Goal: Task Accomplishment & Management: Complete application form

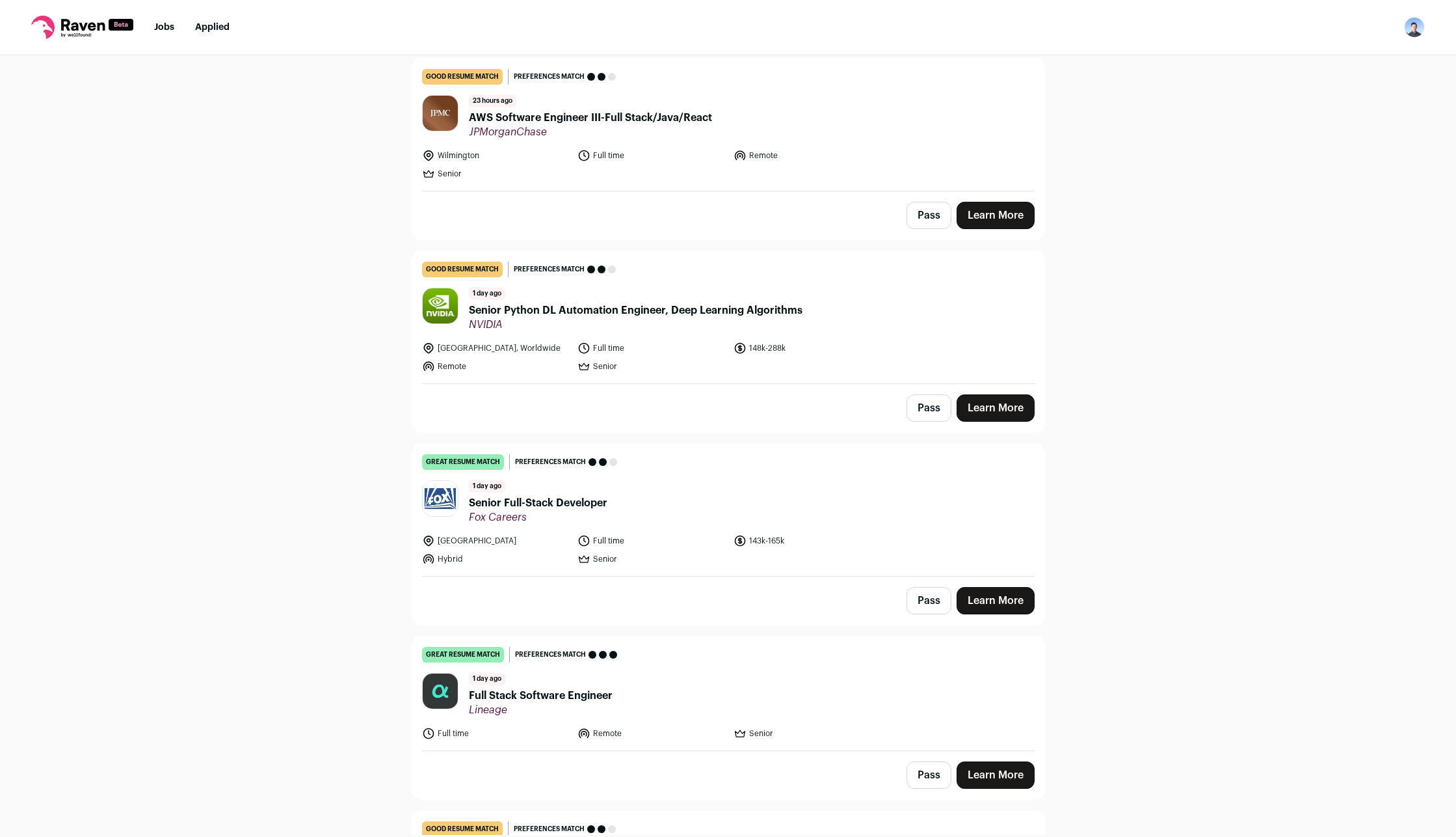
scroll to position [130, 0]
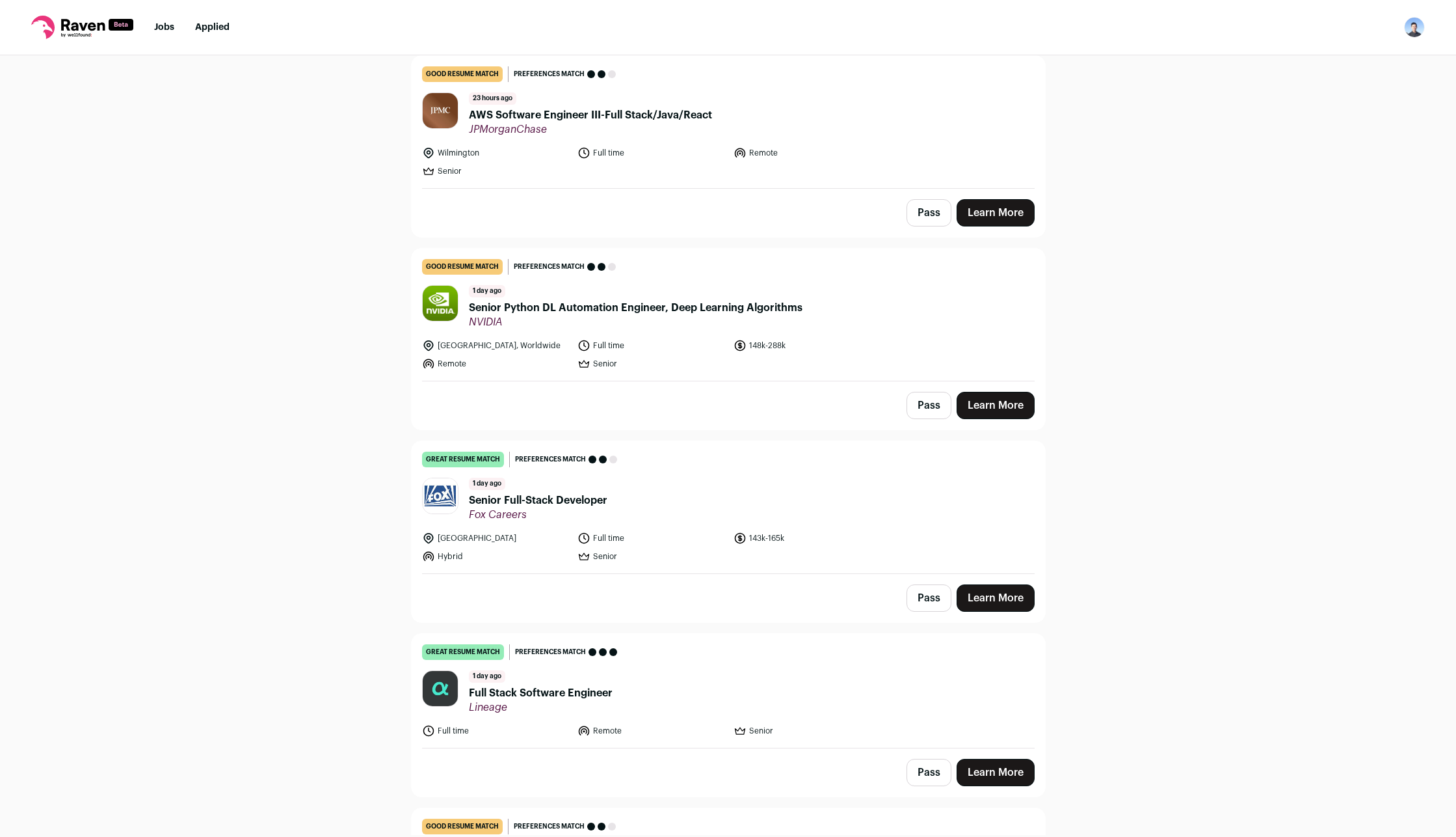
click at [986, 405] on link "Learn More" at bounding box center [995, 405] width 78 height 28
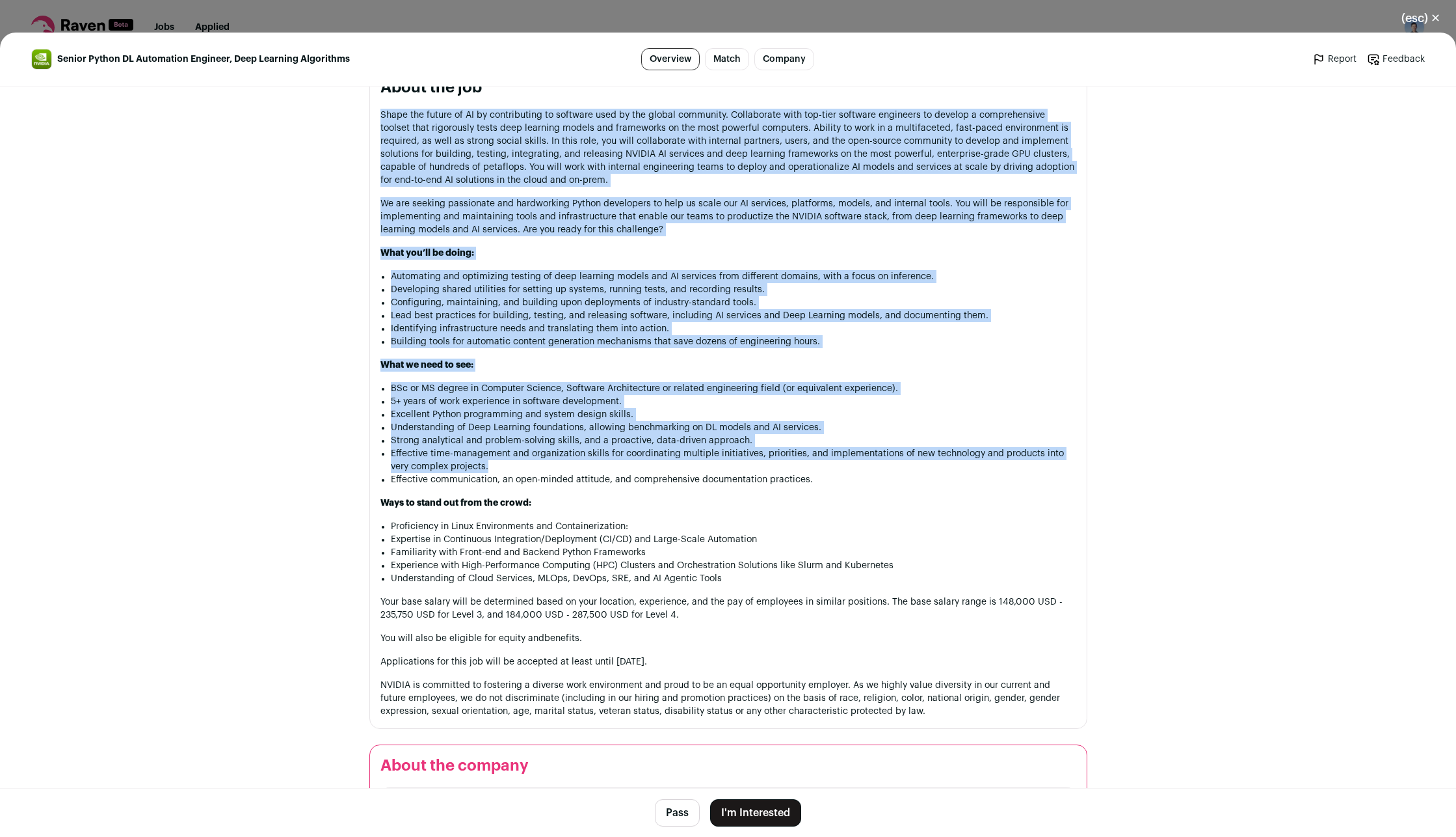
scroll to position [846, 0]
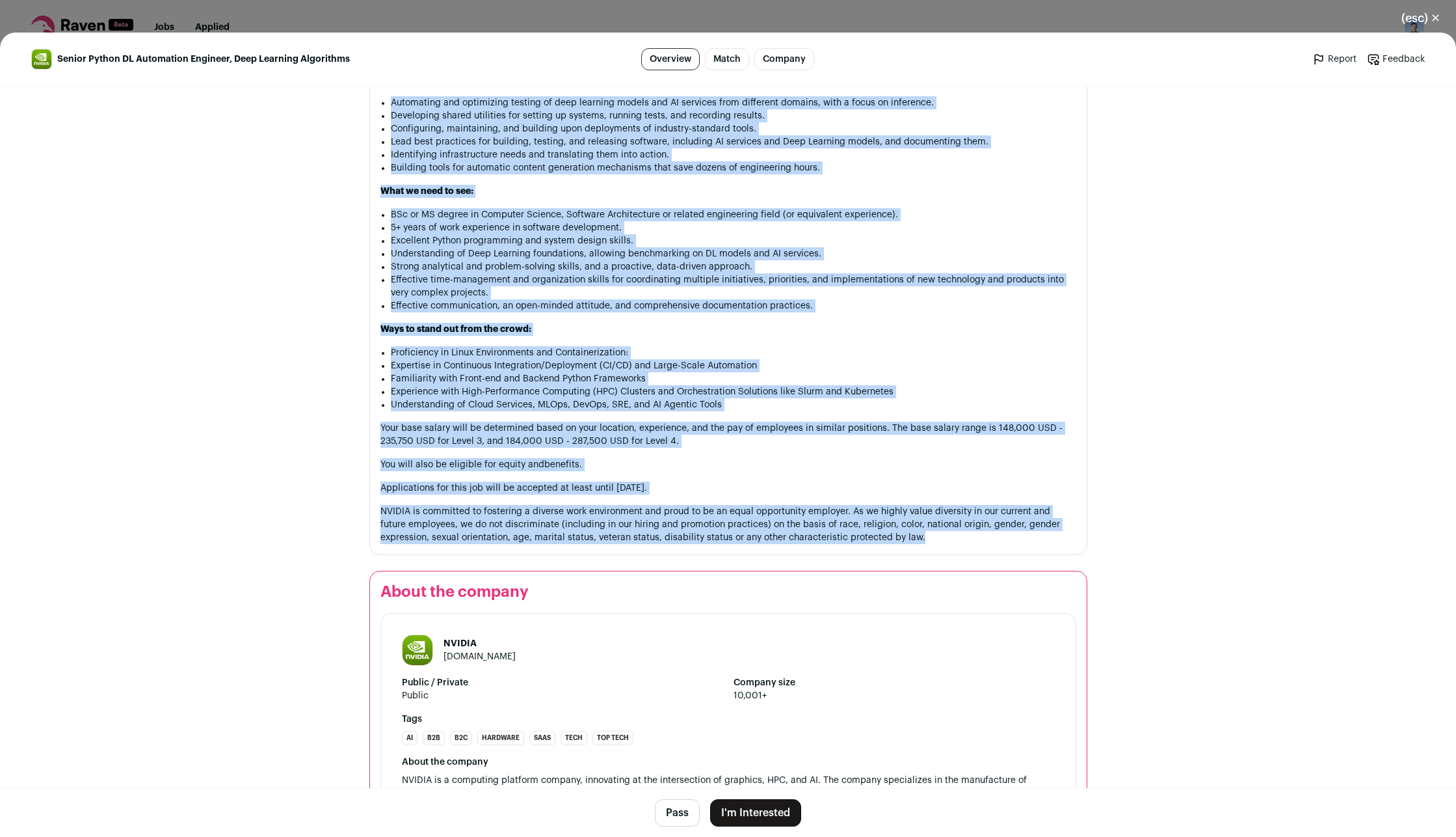
drag, startPoint x: 373, startPoint y: 331, endPoint x: 884, endPoint y: 540, distance: 552.1
click at [884, 540] on section "About the job Shape the future of AI by contributing to software used by the gl…" at bounding box center [728, 223] width 718 height 663
copy div "Shape the future of AI by contributing to software used by the global community…"
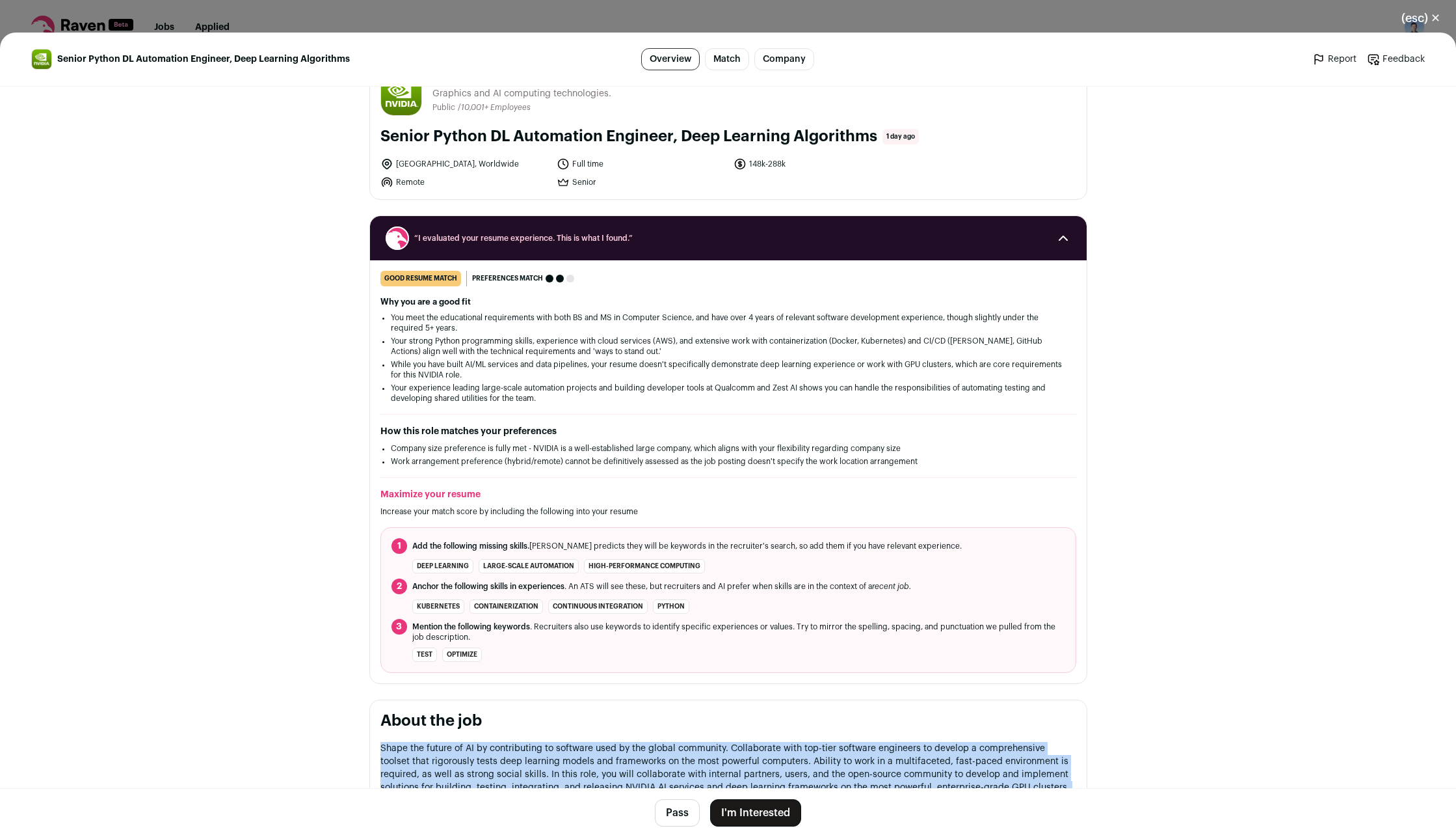
scroll to position [0, 0]
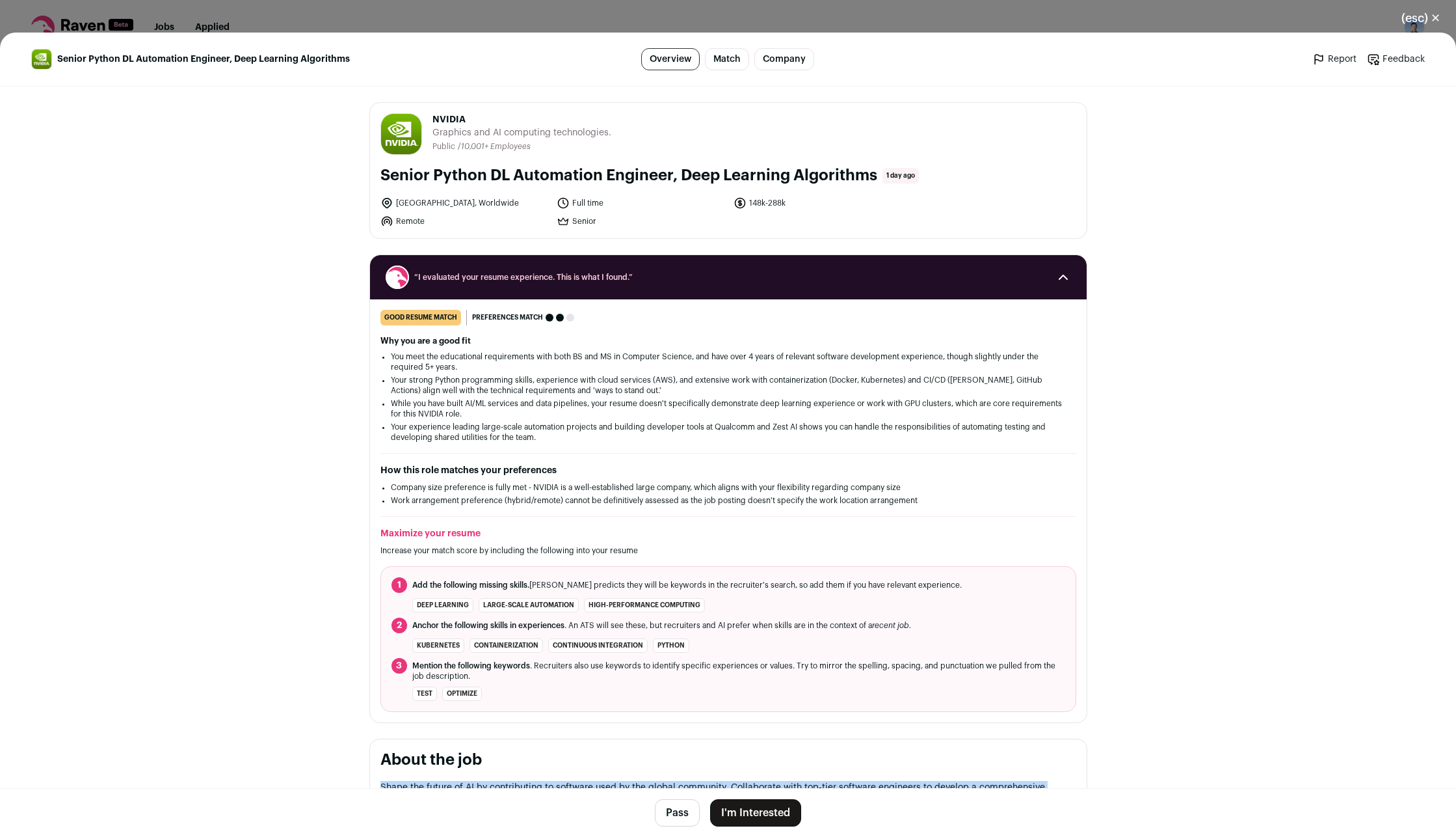
click at [768, 814] on button "I'm Interested" at bounding box center [755, 813] width 91 height 28
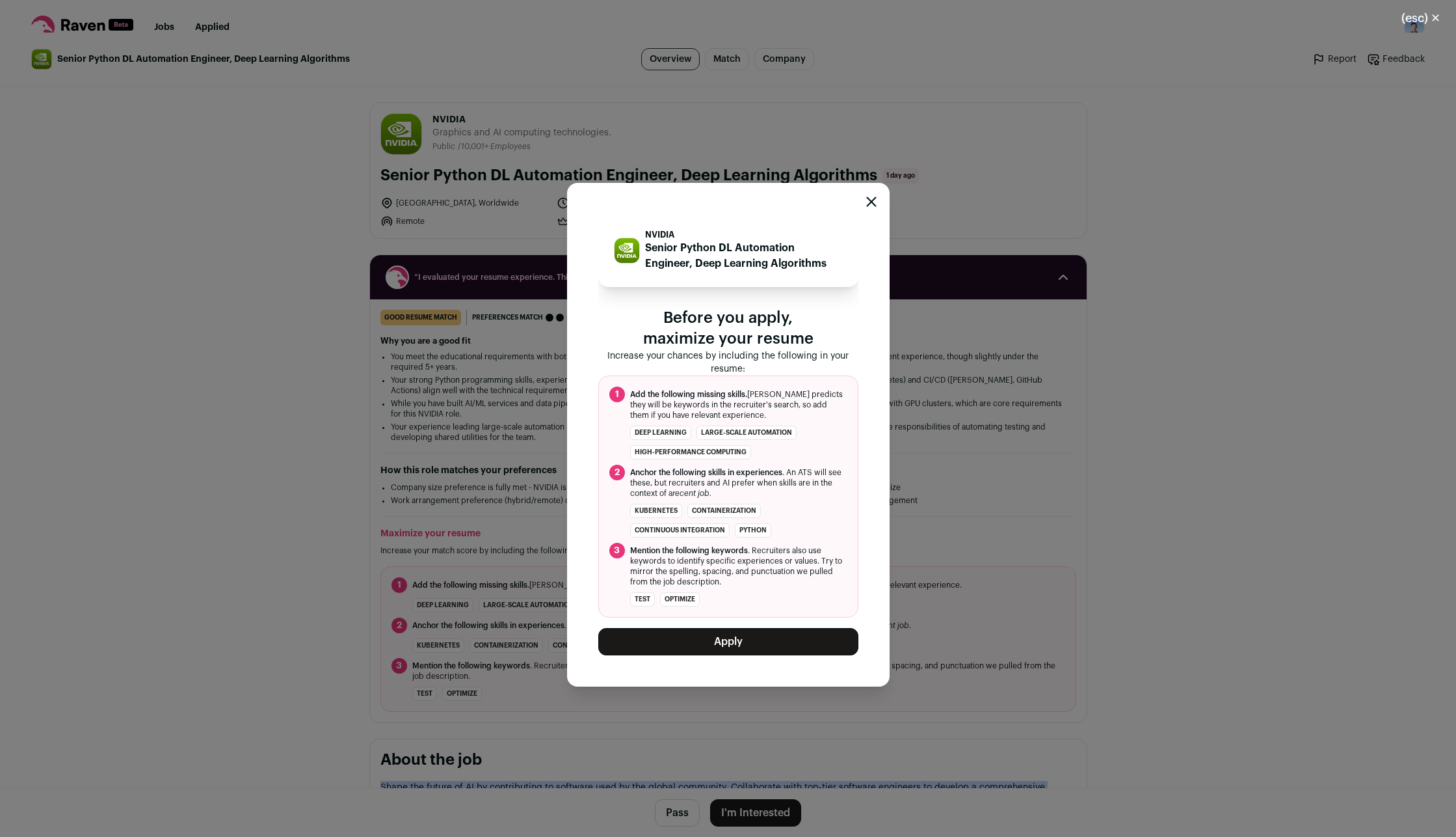
click at [717, 645] on button "Apply" at bounding box center [728, 642] width 260 height 28
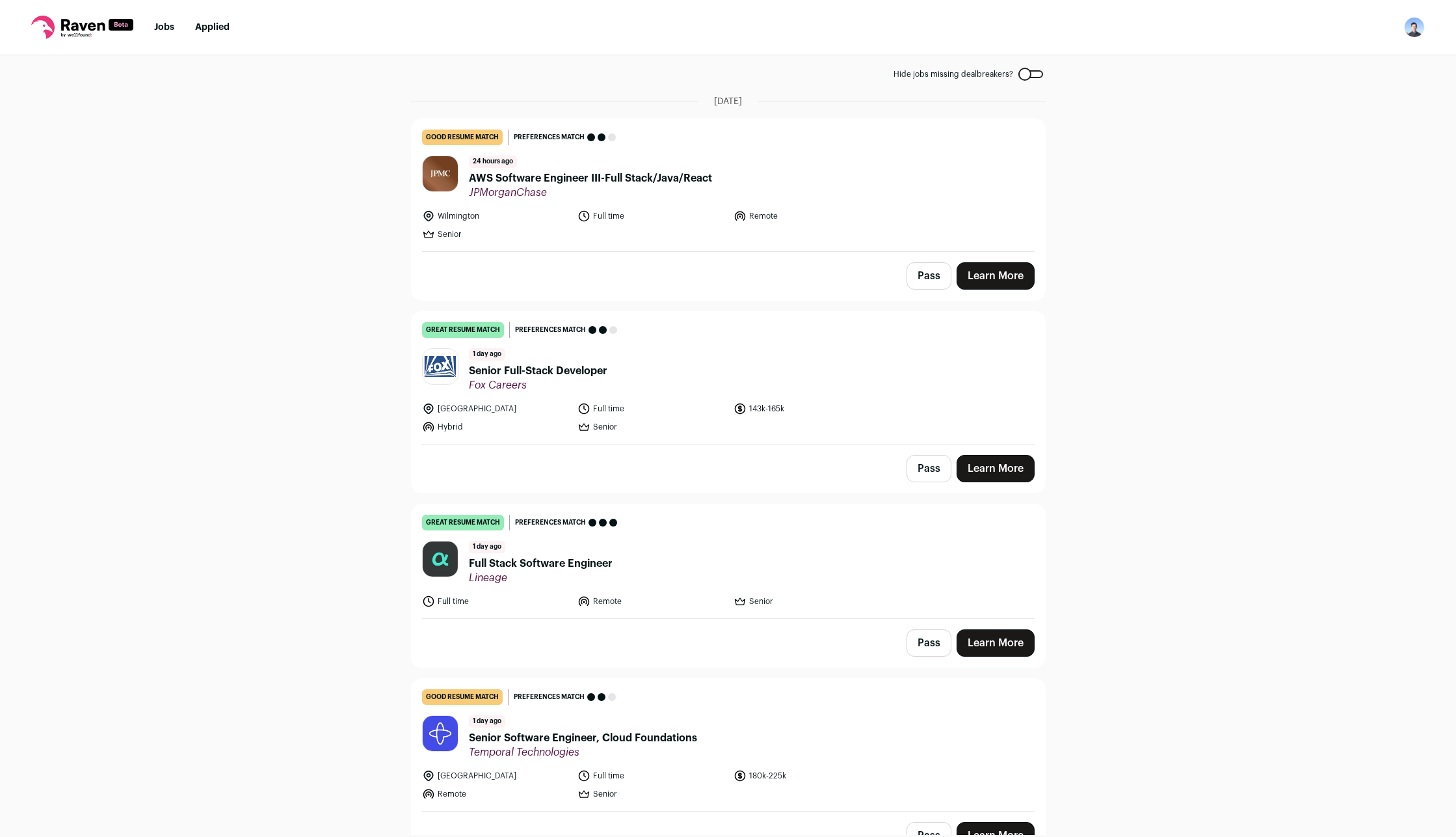
scroll to position [65, 0]
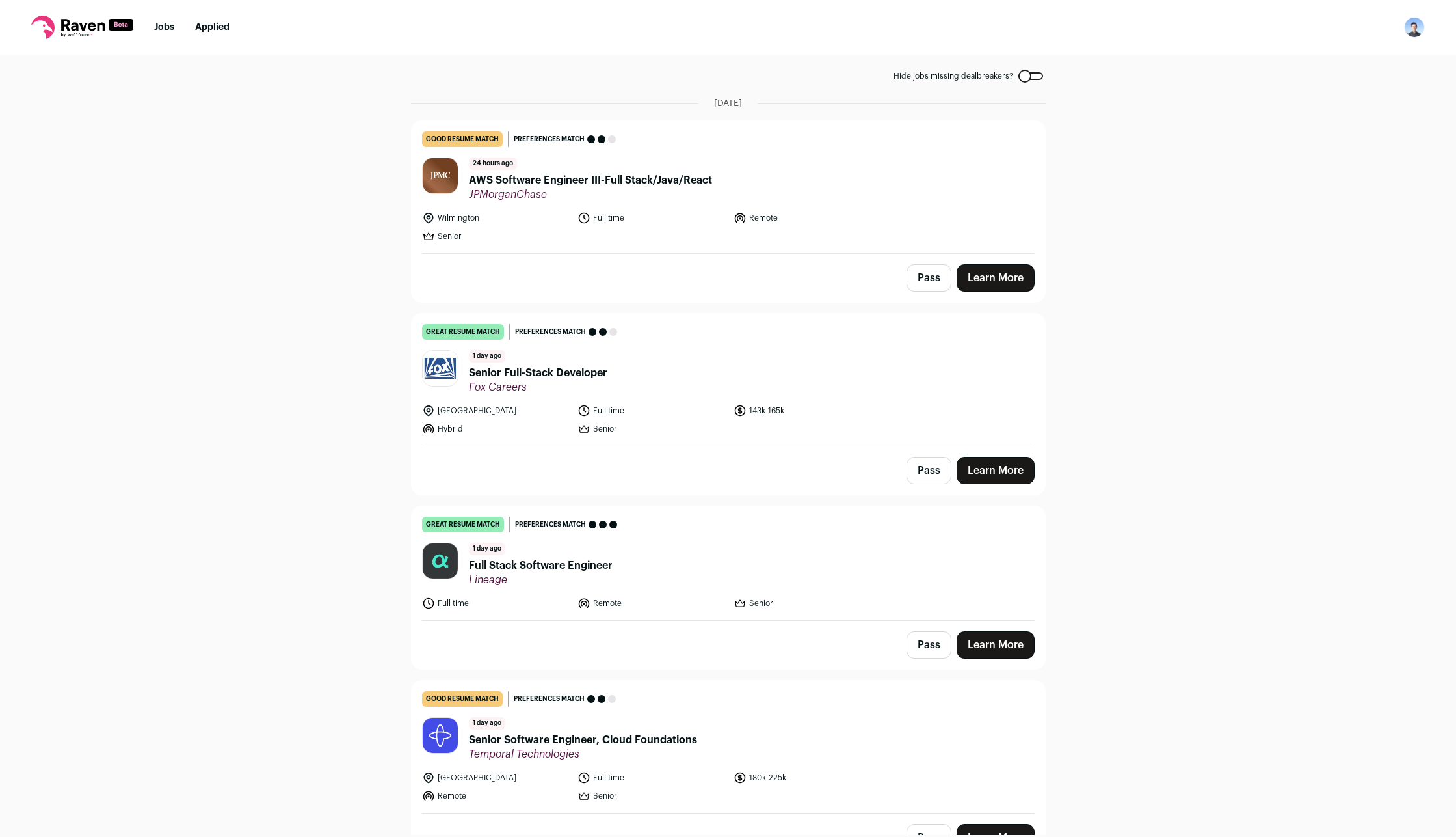
click at [1002, 275] on link "Learn More" at bounding box center [995, 278] width 78 height 28
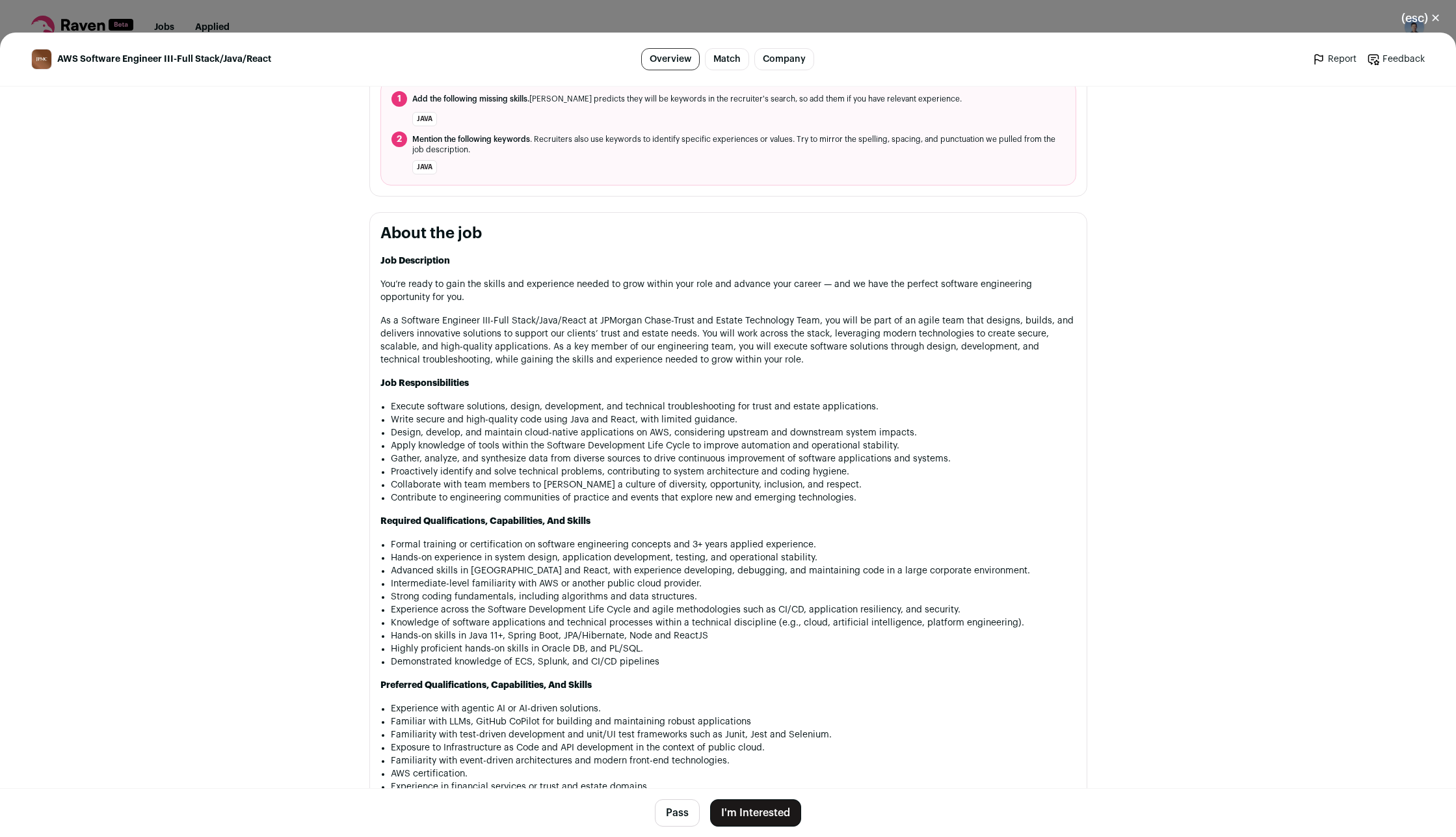
scroll to position [586, 0]
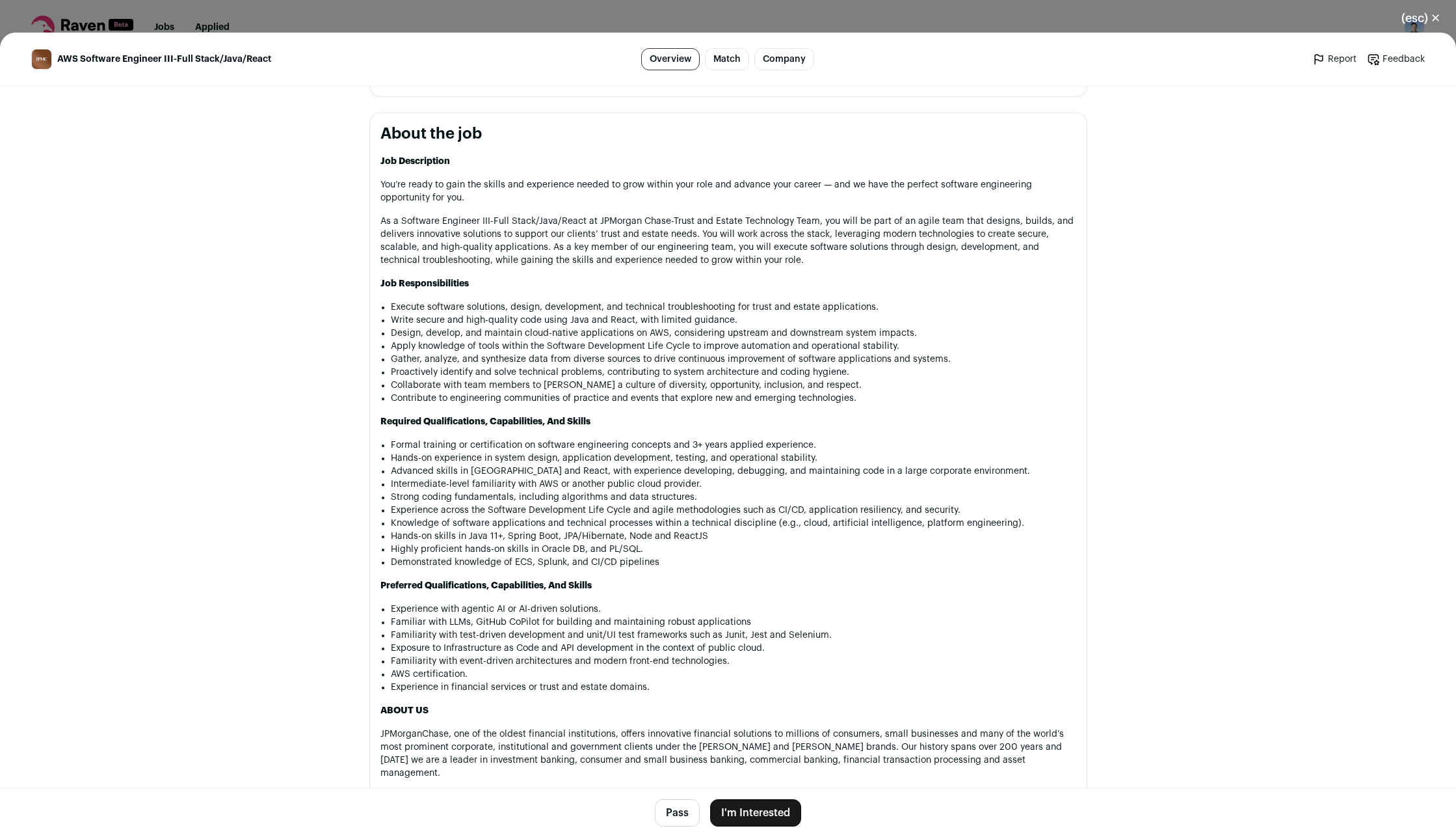
click at [684, 24] on div "(esc) ✕ AWS Software Engineer III-Full Stack/Java/React Overview Match Company …" at bounding box center [728, 418] width 1456 height 837
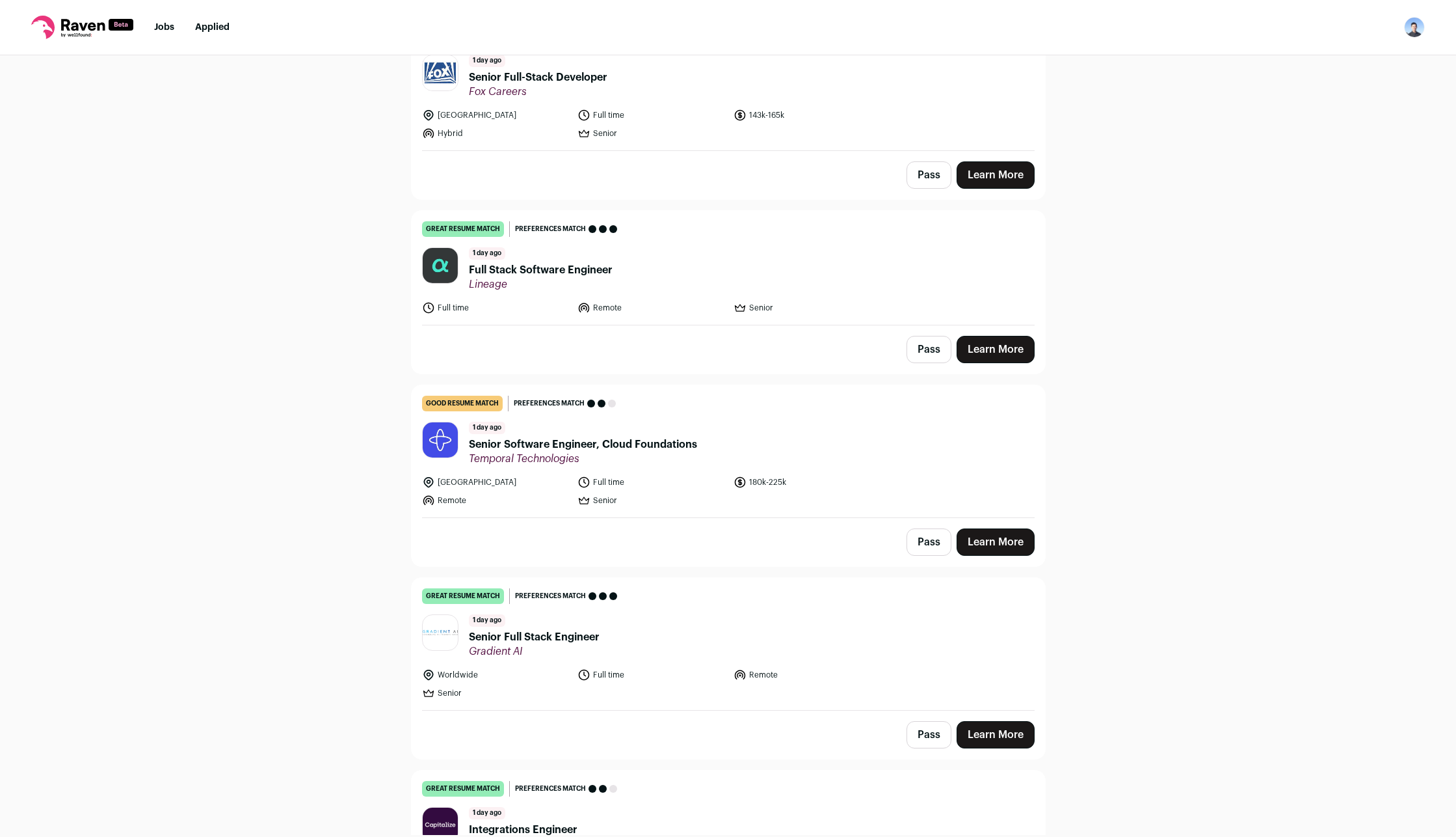
scroll to position [390, 0]
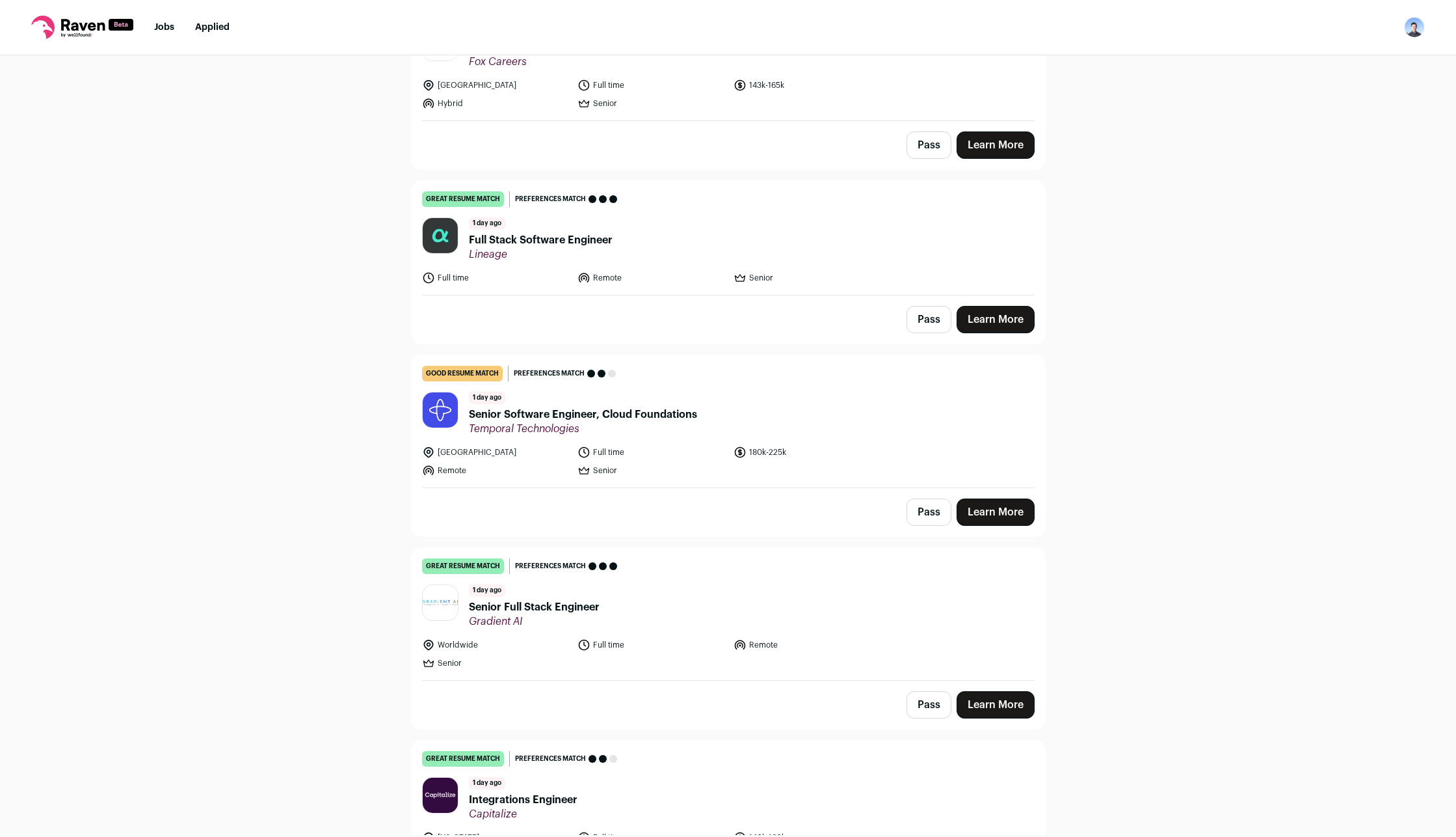
click at [1026, 313] on link "Learn More" at bounding box center [995, 319] width 78 height 28
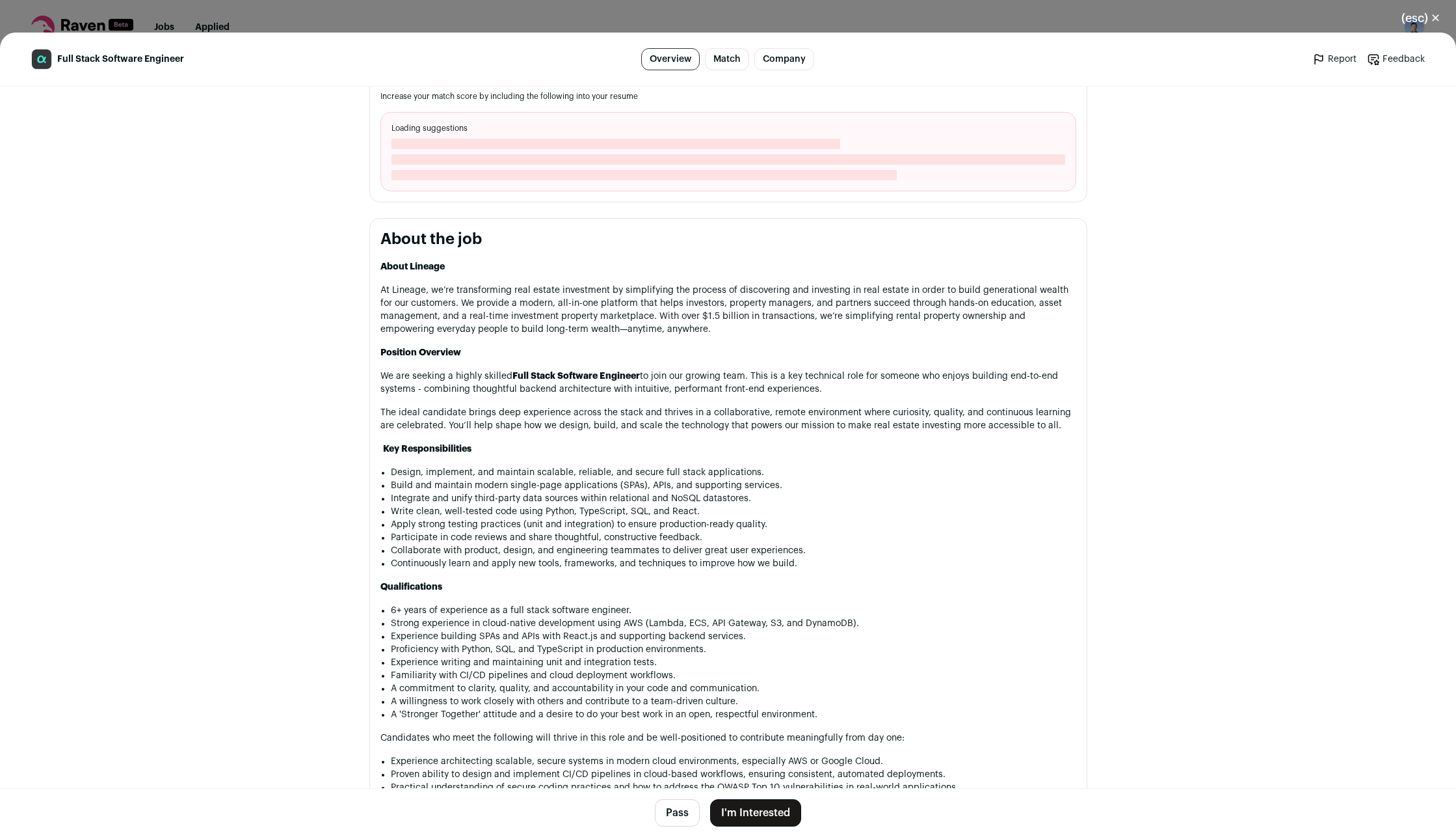
scroll to position [455, 0]
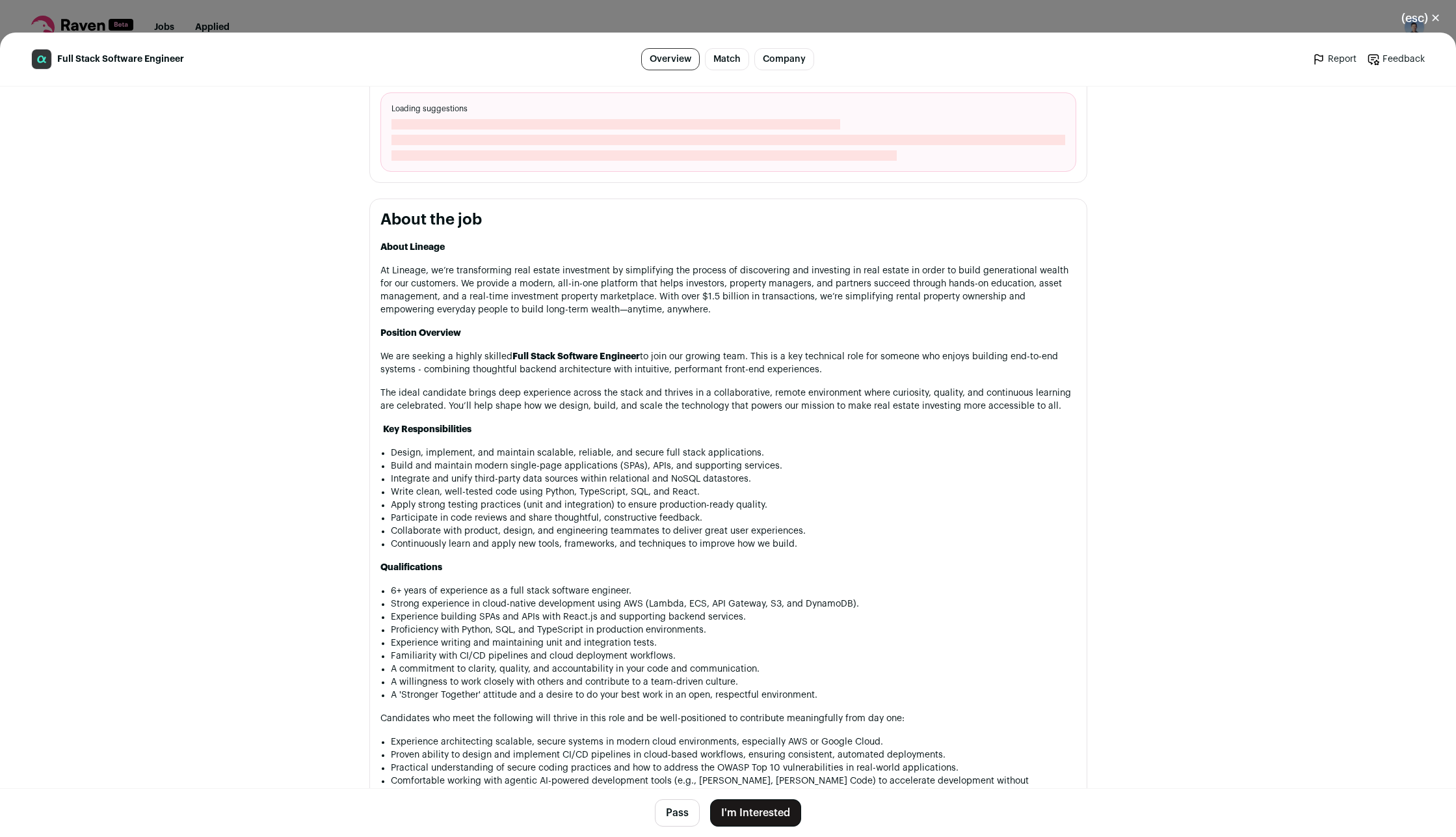
click at [739, 814] on button "I'm Interested" at bounding box center [755, 813] width 91 height 28
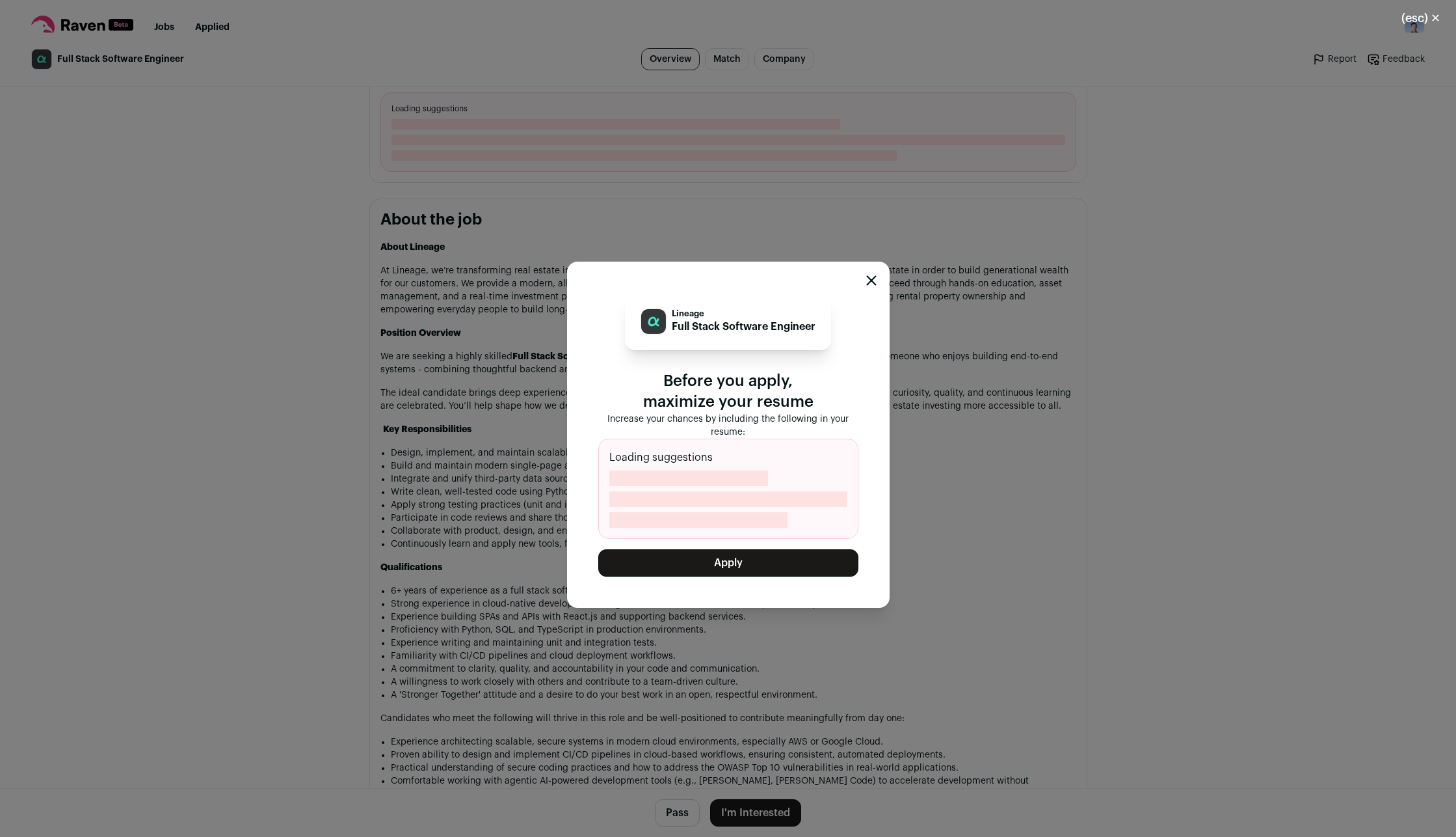
click at [739, 565] on button "Apply" at bounding box center [728, 563] width 260 height 28
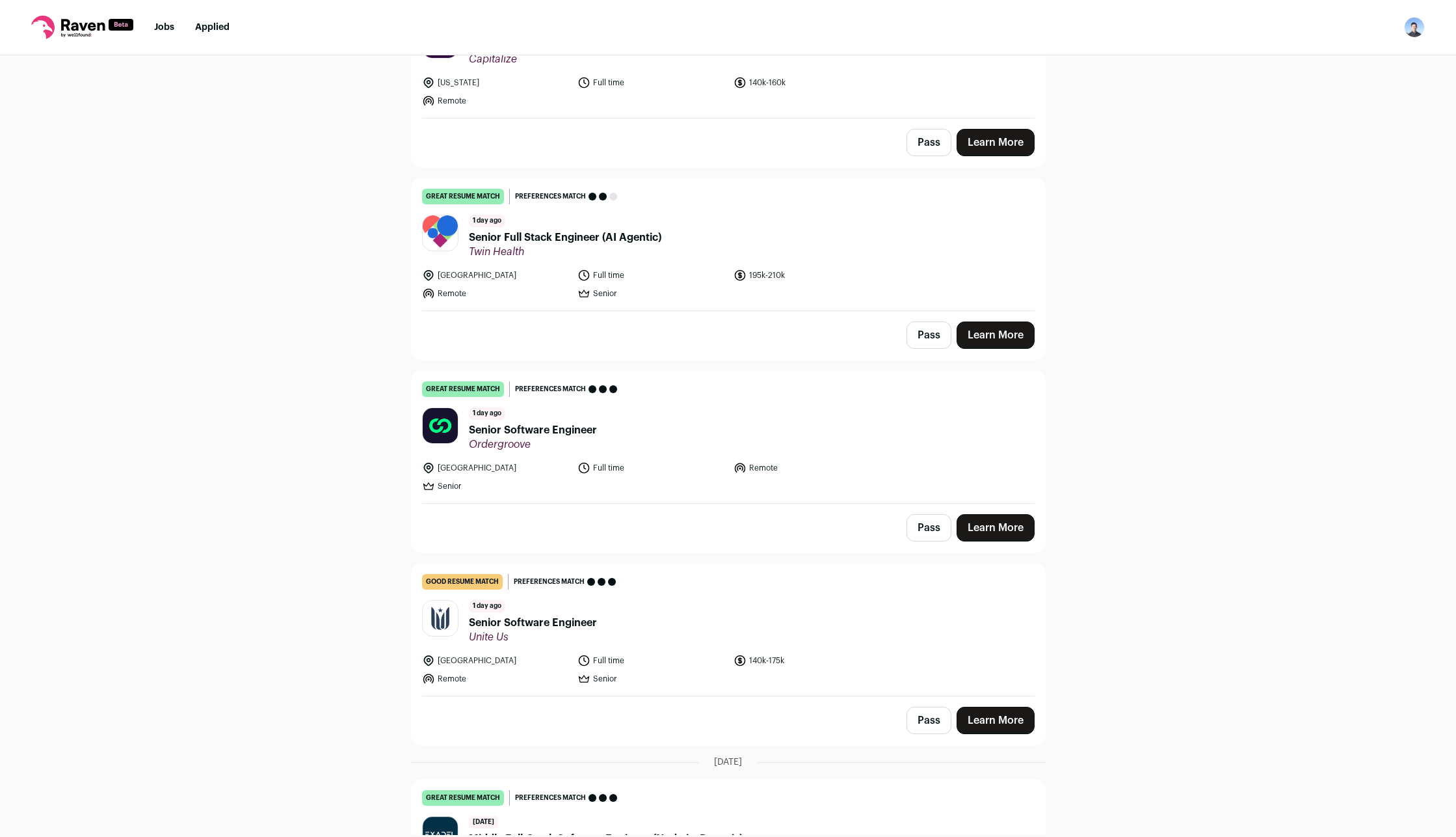
scroll to position [976, 0]
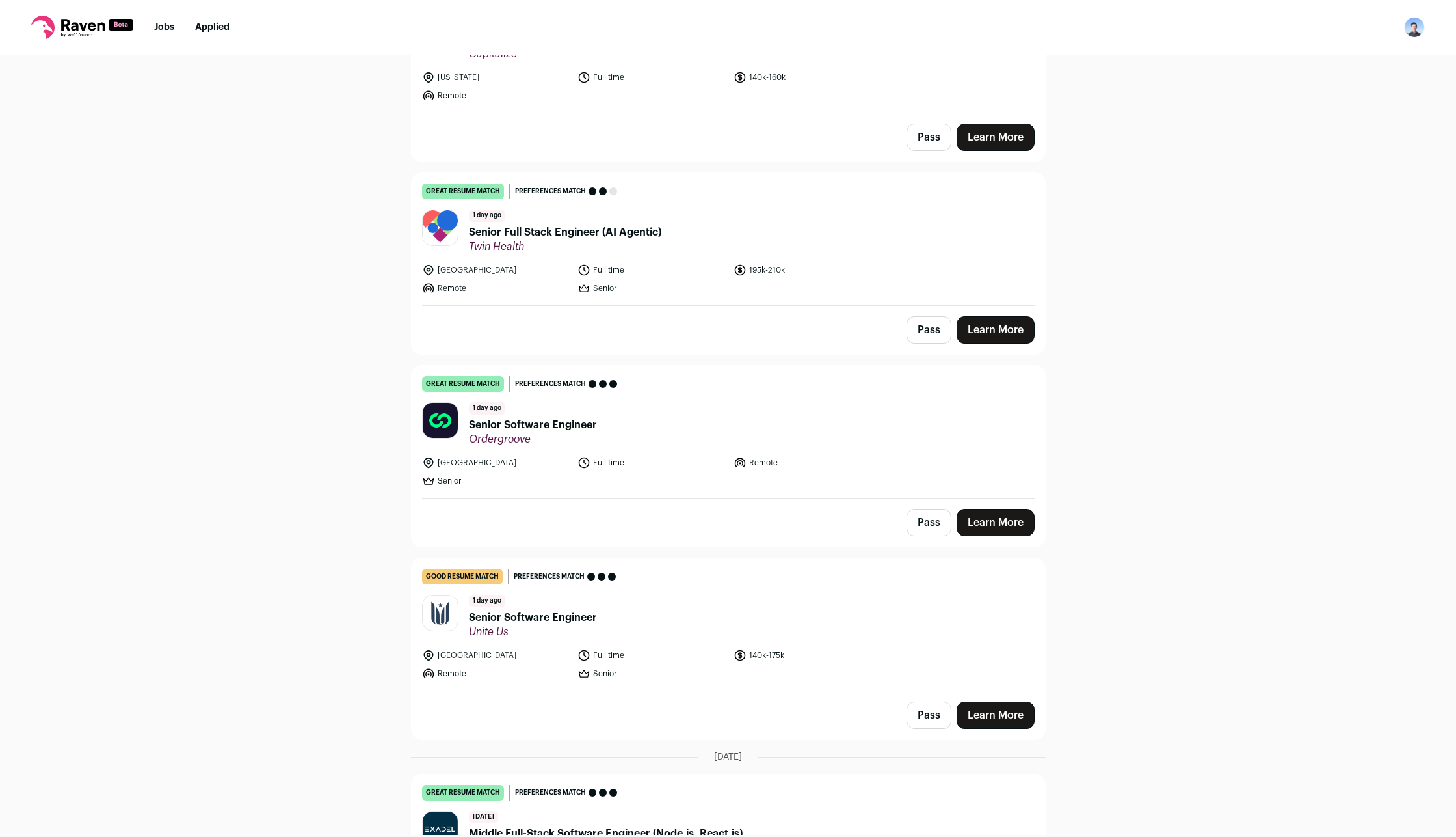
click at [1014, 329] on link "Learn More" at bounding box center [995, 330] width 78 height 28
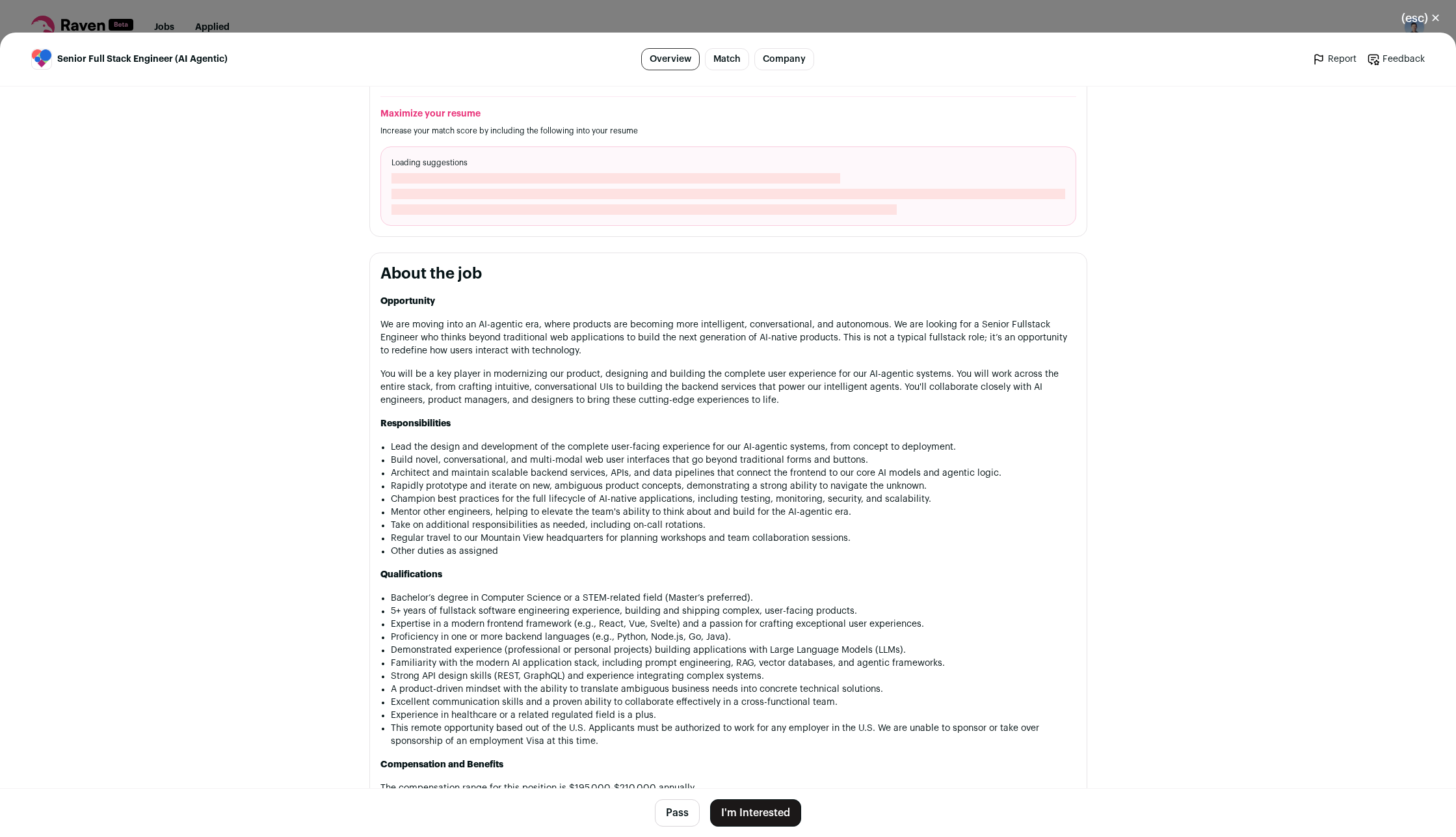
scroll to position [521, 0]
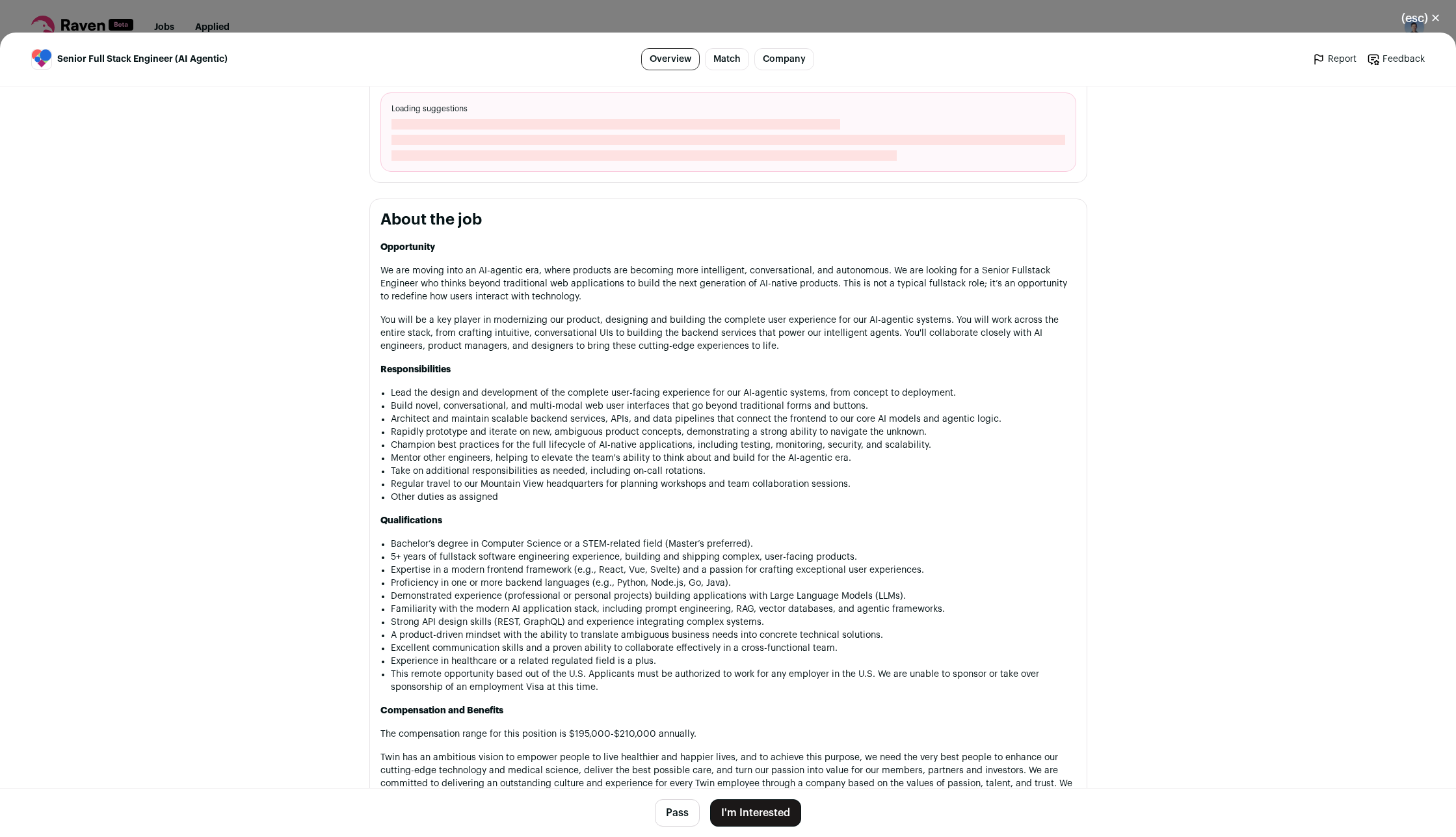
click at [759, 809] on button "I'm Interested" at bounding box center [755, 813] width 91 height 28
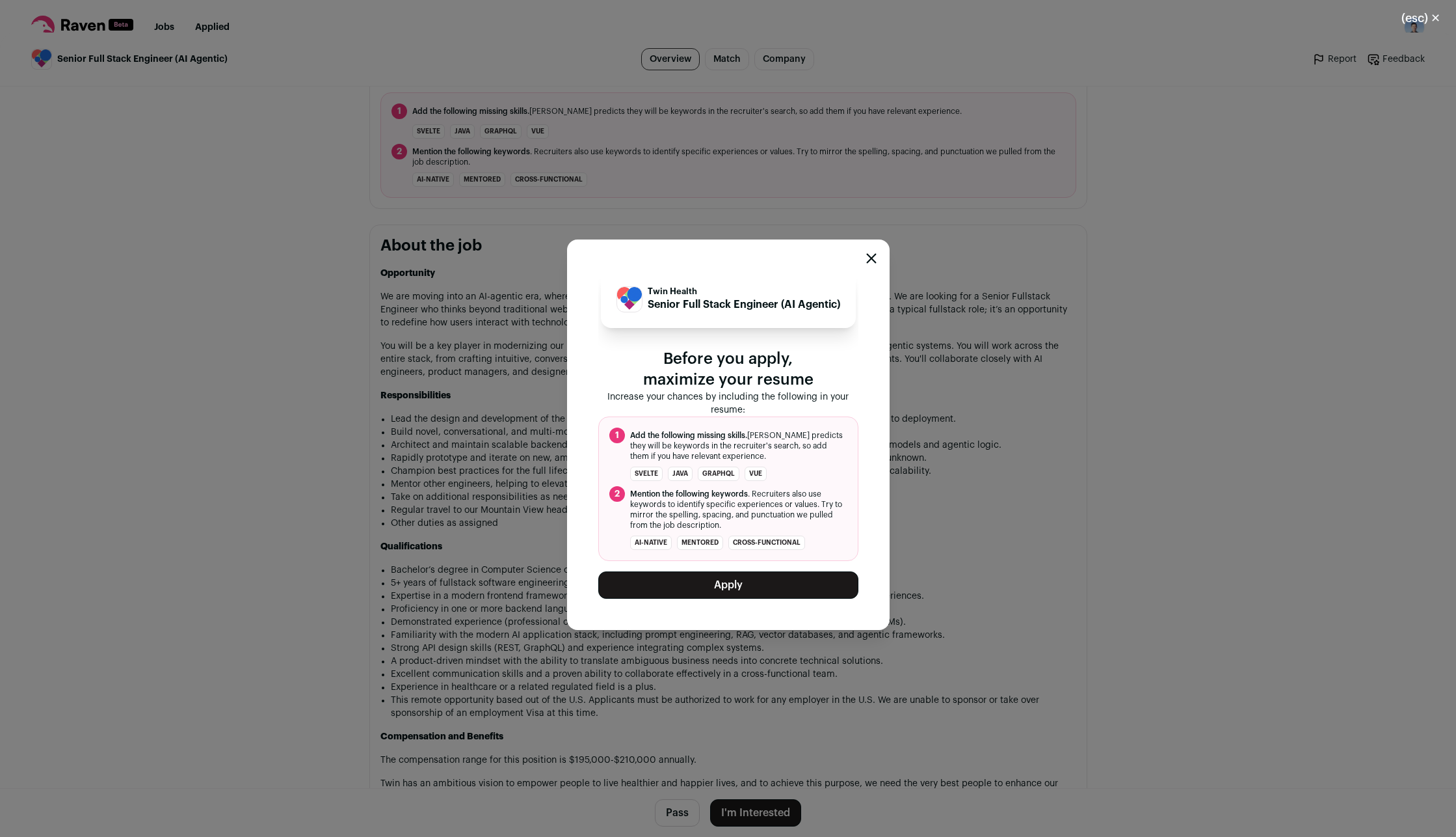
click at [725, 597] on button "Apply" at bounding box center [728, 585] width 260 height 28
